Goal: Task Accomplishment & Management: Complete application form

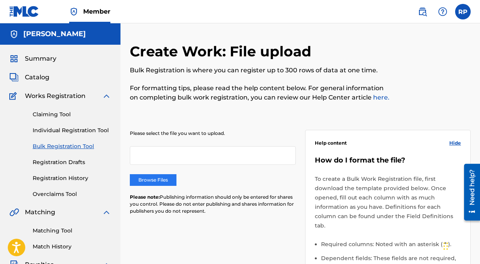
click at [159, 180] on label "Browse Files" at bounding box center [153, 180] width 47 height 12
click at [0, 0] on input "Browse Files" at bounding box center [0, 0] width 0 height 0
click at [157, 182] on label "Browse Files" at bounding box center [153, 180] width 47 height 12
click at [0, 0] on input "Browse Files" at bounding box center [0, 0] width 0 height 0
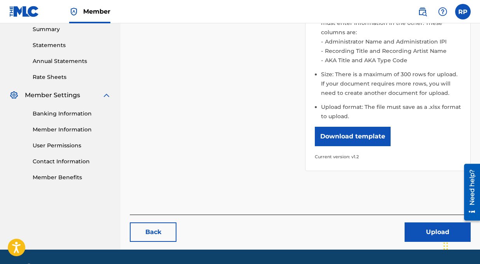
scroll to position [267, 0]
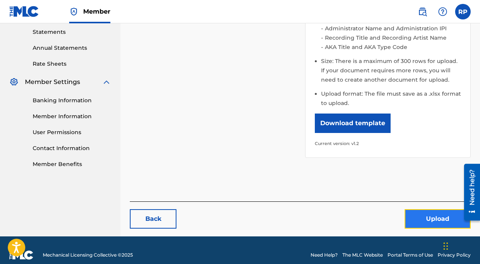
click at [434, 210] on button "Upload" at bounding box center [438, 218] width 66 height 19
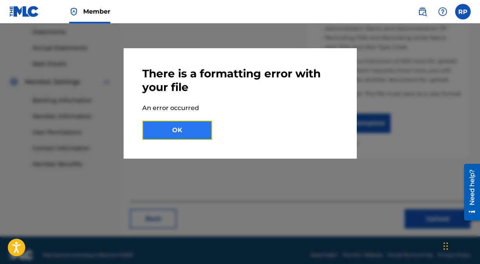
click at [172, 130] on button "OK" at bounding box center [177, 130] width 70 height 19
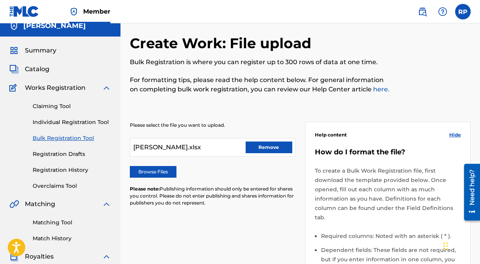
scroll to position [0, 0]
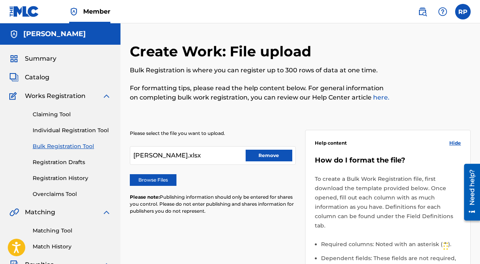
click at [96, 126] on div "Claiming Tool Individual Registration Tool Bulk Registration Tool Registration …" at bounding box center [60, 150] width 102 height 98
click at [95, 131] on link "Individual Registration Tool" at bounding box center [72, 130] width 79 height 8
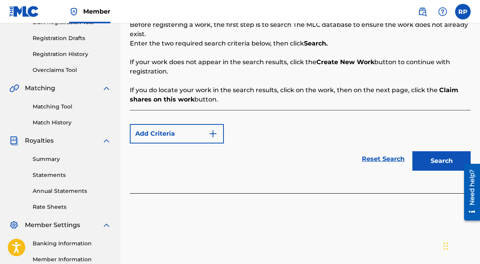
scroll to position [124, 0]
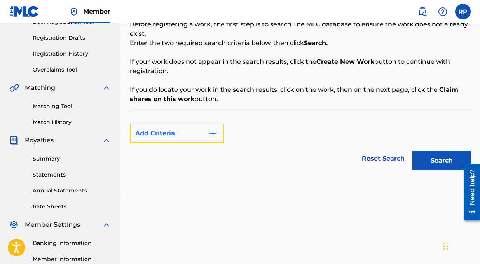
click at [215, 132] on img "Search Form" at bounding box center [212, 133] width 9 height 9
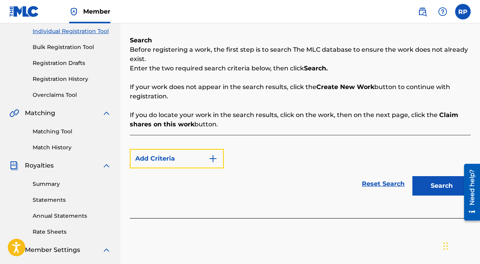
scroll to position [99, 0]
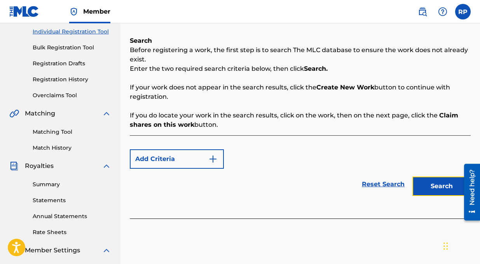
click at [435, 185] on button "Search" at bounding box center [442, 186] width 58 height 19
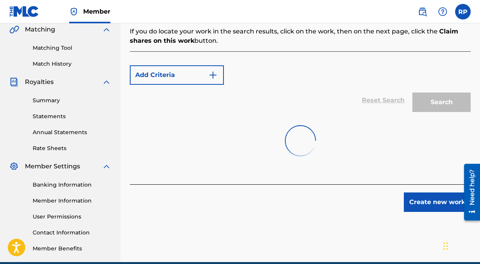
scroll to position [189, 0]
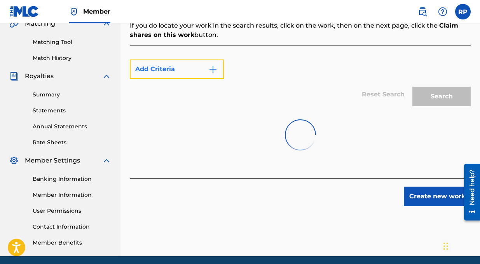
click at [216, 67] on img "Search Form" at bounding box center [212, 69] width 9 height 9
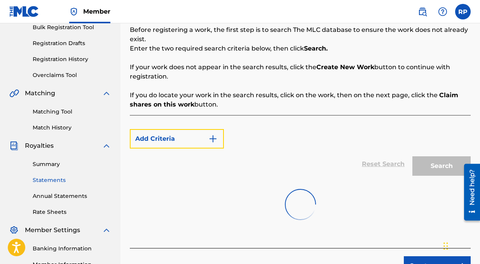
scroll to position [0, 0]
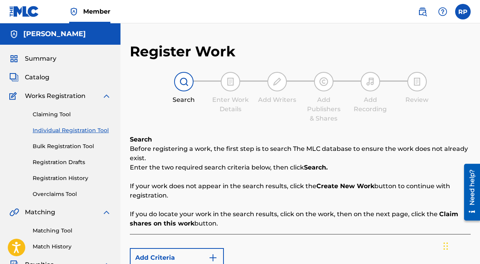
click at [79, 130] on link "Individual Registration Tool" at bounding box center [72, 130] width 79 height 8
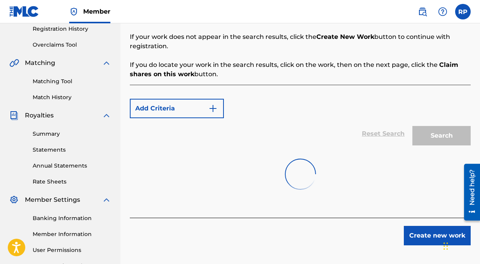
scroll to position [218, 0]
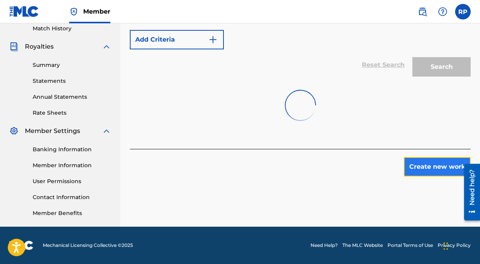
click at [433, 166] on button "Create new work" at bounding box center [437, 166] width 67 height 19
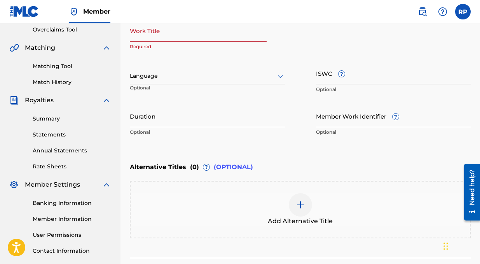
scroll to position [124, 0]
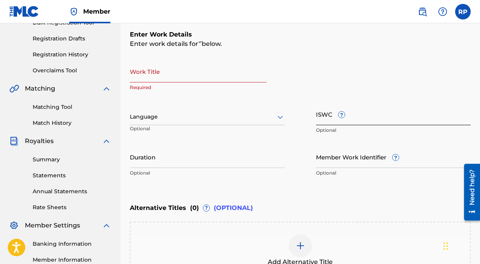
click at [329, 118] on input "ISWC ?" at bounding box center [393, 114] width 155 height 22
paste input "T3078722126"
type input "T3078722126"
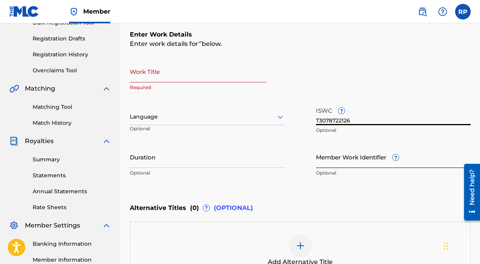
click at [353, 159] on input "Member Work Identifier ?" at bounding box center [393, 157] width 155 height 22
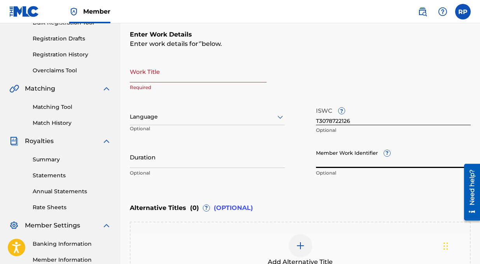
paste input "724353260"
type input "724353260"
click at [165, 160] on input "Duration" at bounding box center [207, 157] width 155 height 22
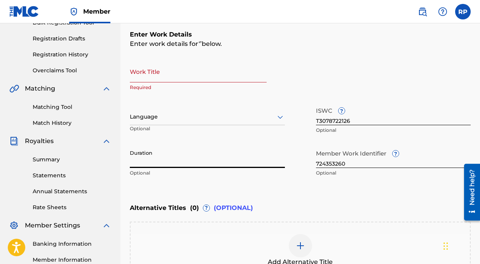
click at [149, 114] on div at bounding box center [207, 117] width 155 height 10
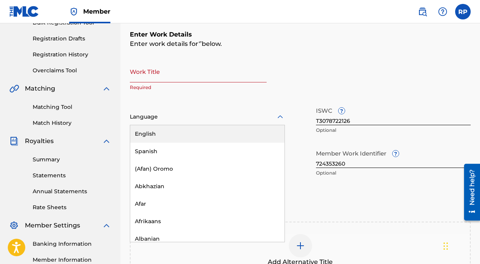
click at [151, 133] on div "English" at bounding box center [207, 134] width 154 height 18
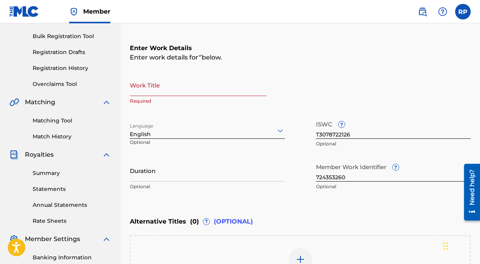
scroll to position [94, 0]
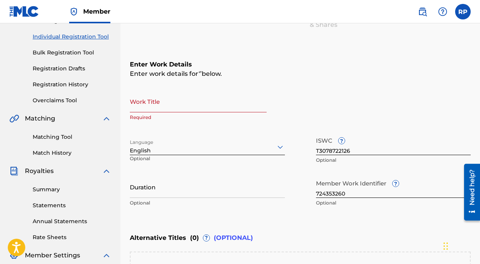
click at [145, 107] on input "Work Title" at bounding box center [198, 101] width 137 height 22
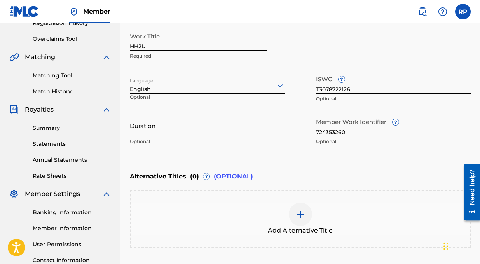
scroll to position [223, 0]
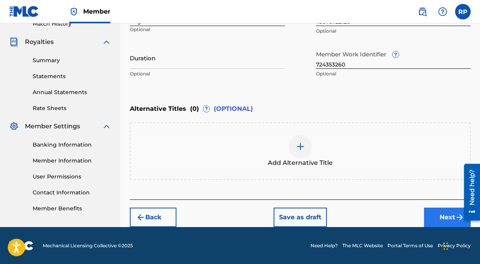
type input "HH2U"
click at [440, 219] on button "Next" at bounding box center [447, 217] width 47 height 19
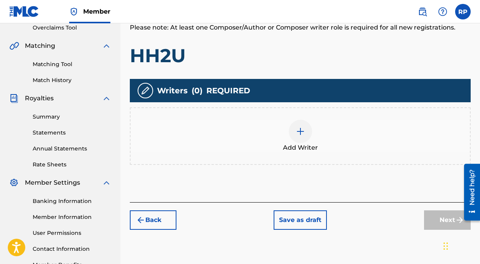
scroll to position [165, 0]
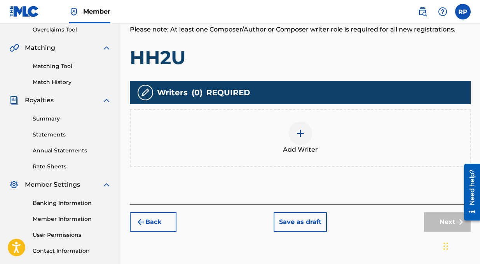
click at [303, 137] on img at bounding box center [300, 133] width 9 height 9
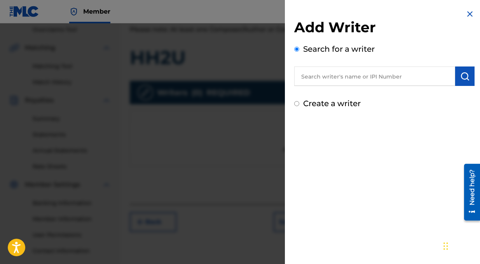
click at [313, 80] on input "text" at bounding box center [374, 76] width 161 height 19
paste input "724353260"
type input "724353260"
click at [461, 78] on img "submit" at bounding box center [465, 76] width 9 height 9
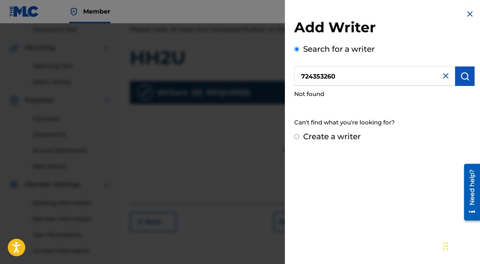
click at [299, 135] on input "Create a writer" at bounding box center [296, 136] width 5 height 5
radio input "false"
radio input "true"
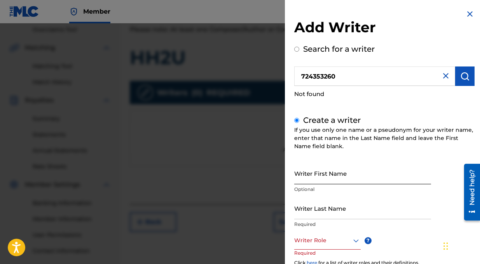
click at [321, 170] on input "Writer First Name" at bounding box center [362, 173] width 137 height 22
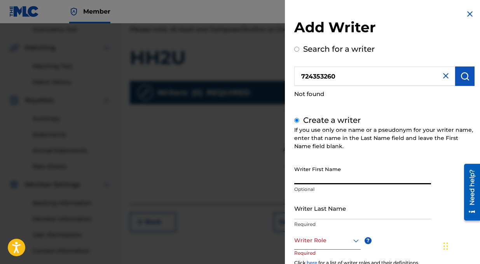
type input "[PERSON_NAME]"
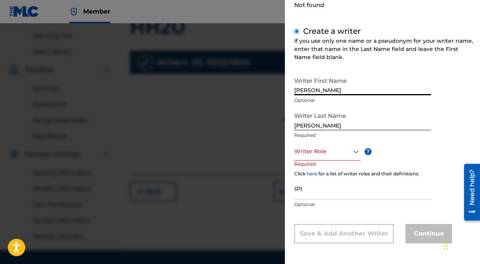
scroll to position [216, 0]
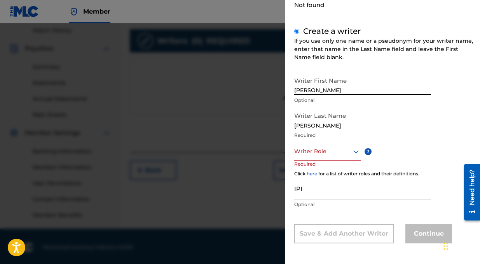
click at [324, 152] on div at bounding box center [327, 152] width 67 height 10
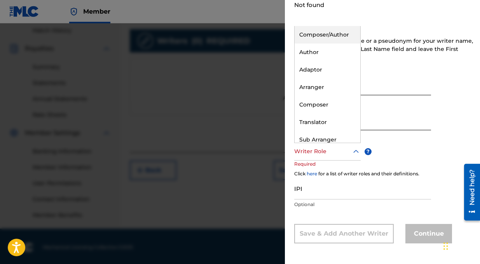
click at [318, 34] on div "Composer/Author" at bounding box center [328, 35] width 66 height 18
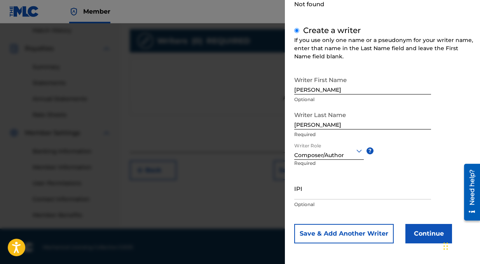
scroll to position [89, 0]
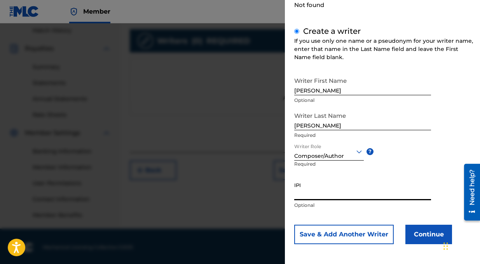
click at [314, 197] on input "IPI" at bounding box center [362, 189] width 137 height 22
paste input "724353260"
type input "724353260"
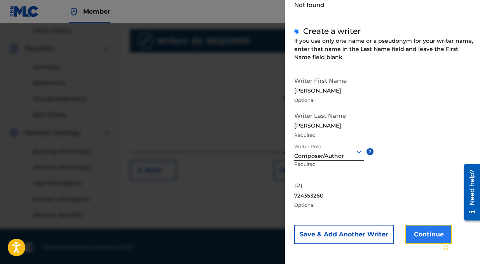
click at [430, 233] on button "Continue" at bounding box center [429, 234] width 47 height 19
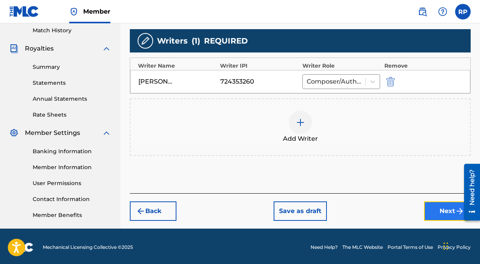
click at [445, 208] on button "Next" at bounding box center [447, 210] width 47 height 19
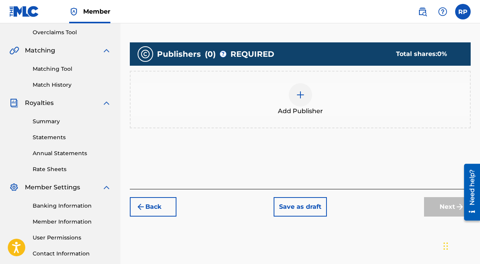
scroll to position [126, 0]
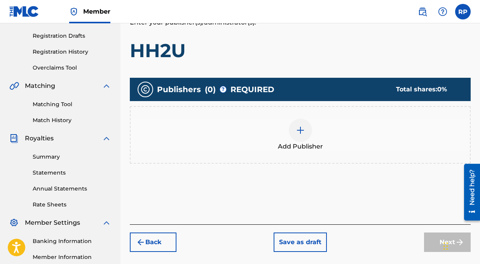
click at [305, 128] on img at bounding box center [300, 130] width 9 height 9
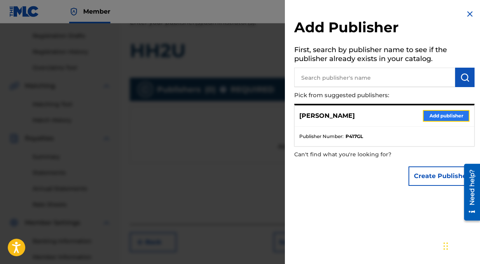
click at [440, 116] on button "Add publisher" at bounding box center [446, 116] width 47 height 12
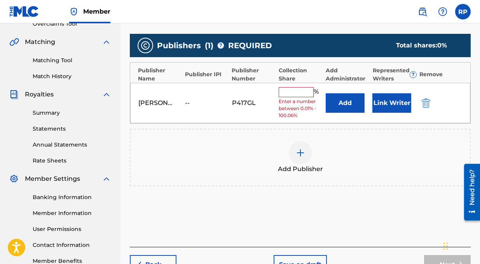
scroll to position [168, 0]
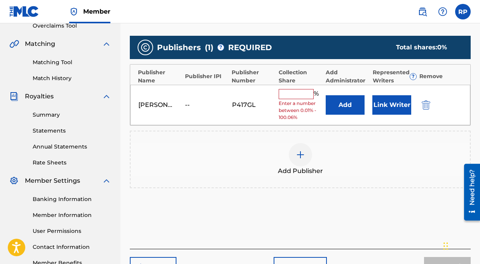
click at [291, 93] on input "text" at bounding box center [296, 94] width 35 height 10
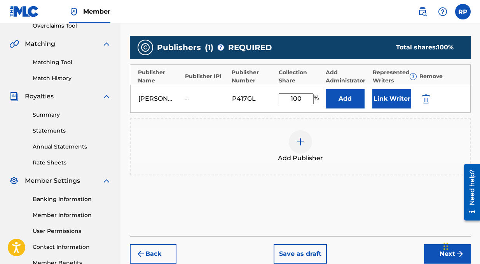
type input "100"
click at [337, 124] on div "Add Publisher" at bounding box center [300, 147] width 341 height 58
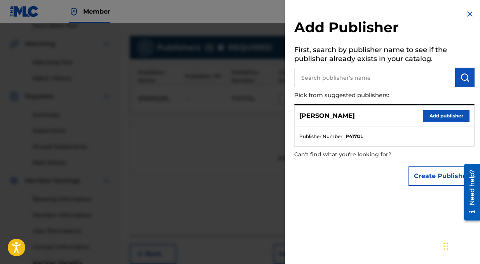
click at [469, 10] on img at bounding box center [470, 13] width 9 height 9
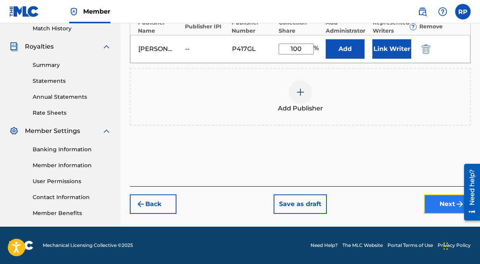
click at [437, 205] on button "Next" at bounding box center [447, 203] width 47 height 19
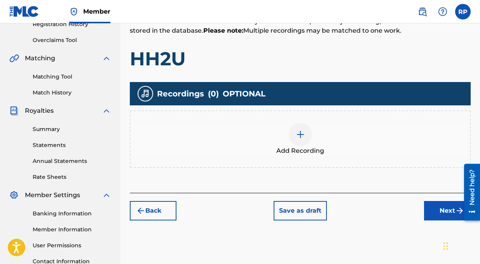
scroll to position [154, 0]
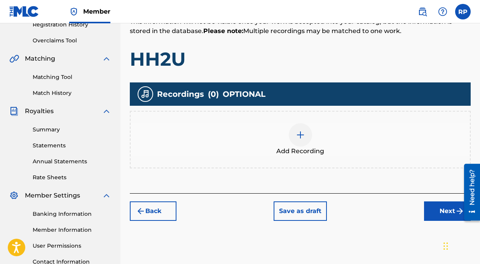
click at [301, 134] on img at bounding box center [300, 134] width 9 height 9
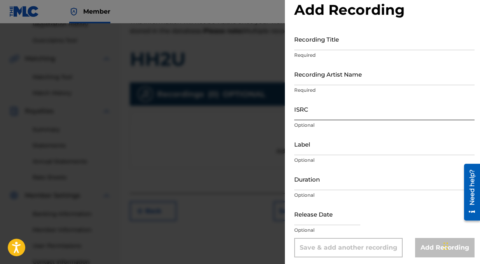
scroll to position [20, 0]
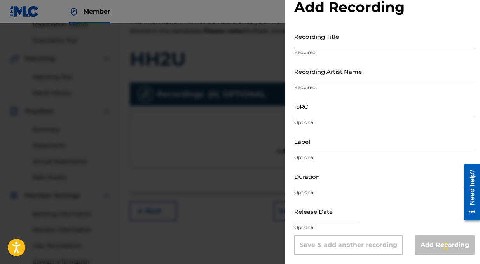
click at [310, 41] on input "Recording Title" at bounding box center [384, 36] width 180 height 22
click at [267, 47] on div at bounding box center [240, 155] width 480 height 264
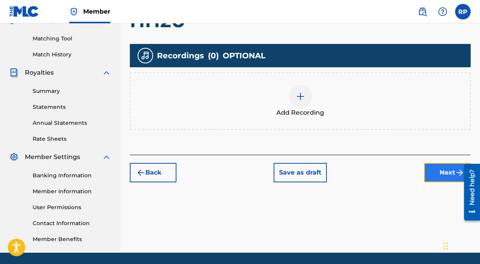
click at [445, 177] on button "Next" at bounding box center [447, 172] width 47 height 19
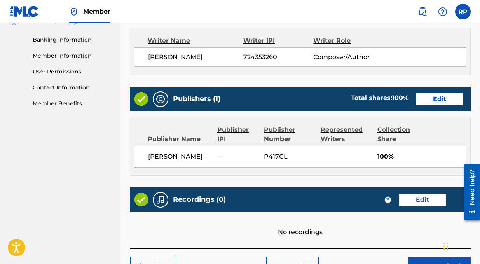
scroll to position [377, 0]
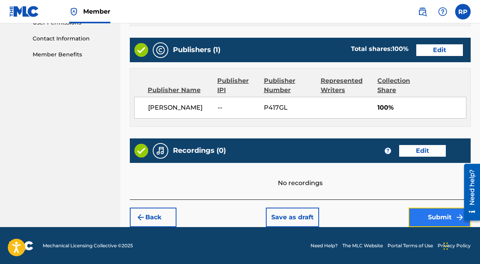
click at [436, 216] on button "Submit" at bounding box center [440, 217] width 62 height 19
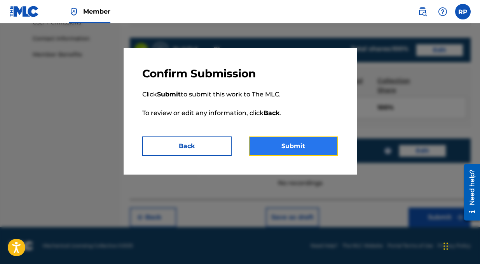
click at [275, 144] on button "Submit" at bounding box center [293, 146] width 89 height 19
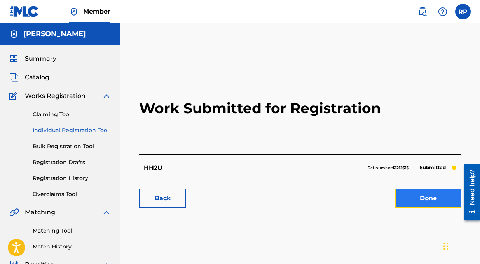
click at [415, 200] on link "Done" at bounding box center [429, 198] width 66 height 19
